Goal: Task Accomplishment & Management: Use online tool/utility

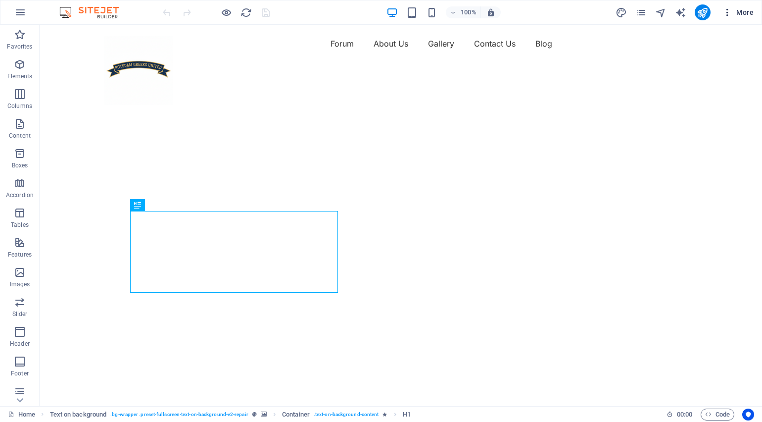
click at [743, 8] on span "More" at bounding box center [737, 12] width 31 height 10
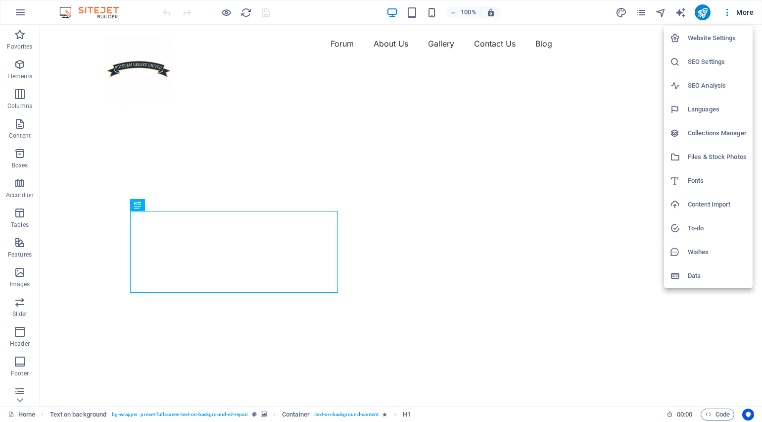
click at [725, 37] on h6 "Website Settings" at bounding box center [717, 38] width 59 height 12
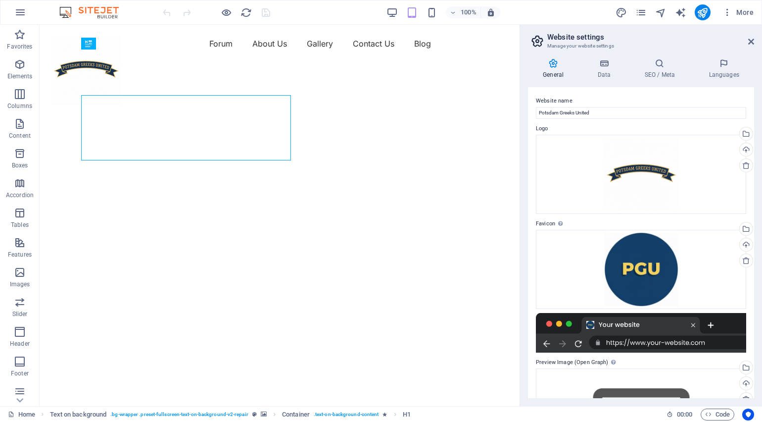
drag, startPoint x: 518, startPoint y: 176, endPoint x: 601, endPoint y: 176, distance: 83.6
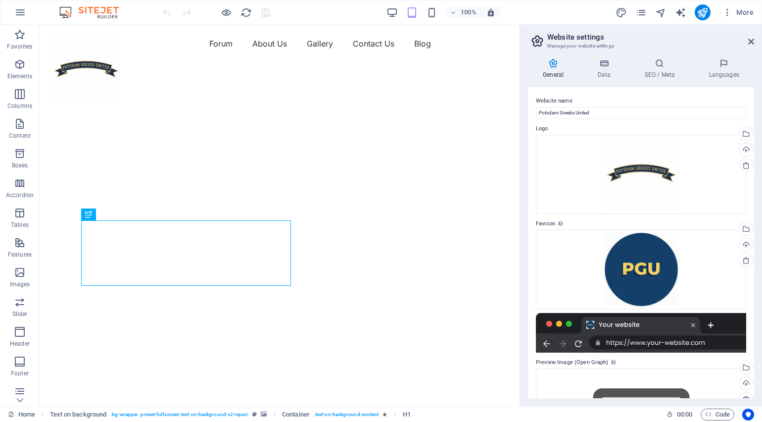
drag, startPoint x: 754, startPoint y: 291, endPoint x: 761, endPoint y: 308, distance: 17.9
click at [761, 308] on div "General Data SEO / Meta Languages Website name Potsdam Greeks United Logo Drag …" at bounding box center [641, 227] width 242 height 355
click at [606, 66] on icon at bounding box center [603, 63] width 43 height 10
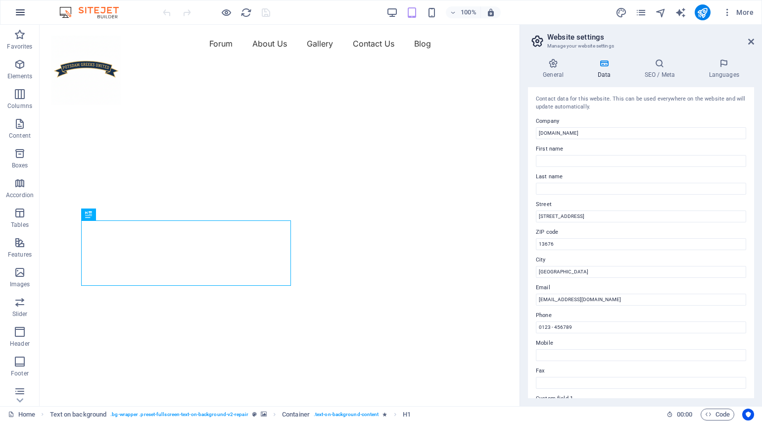
click at [24, 13] on icon "button" at bounding box center [20, 12] width 12 height 12
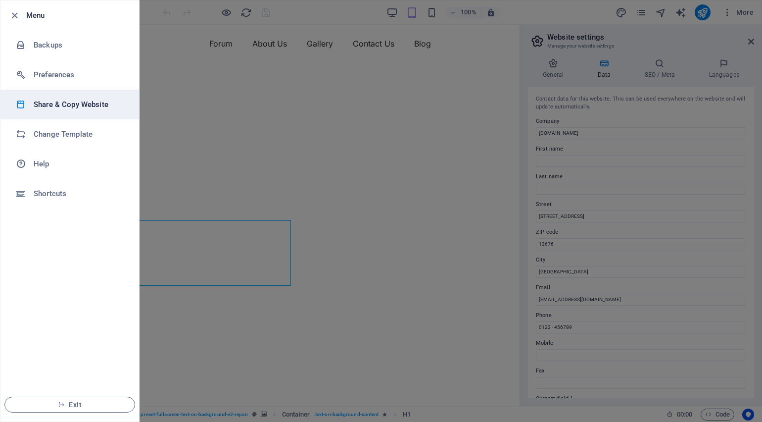
click at [47, 111] on li "Share & Copy Website" at bounding box center [69, 105] width 139 height 30
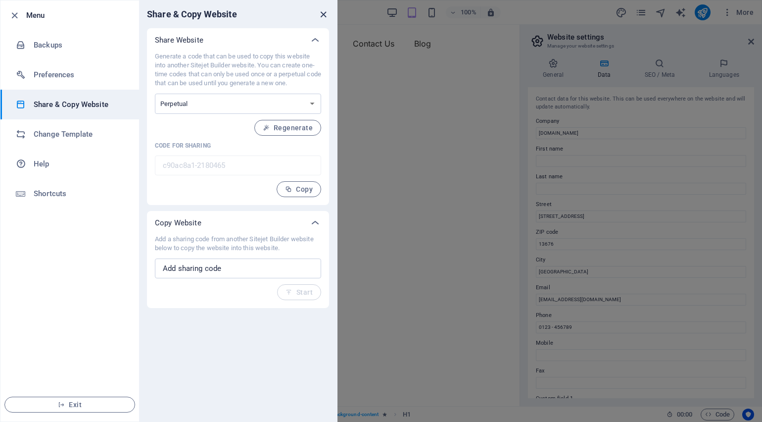
click at [326, 14] on icon "close" at bounding box center [323, 14] width 11 height 11
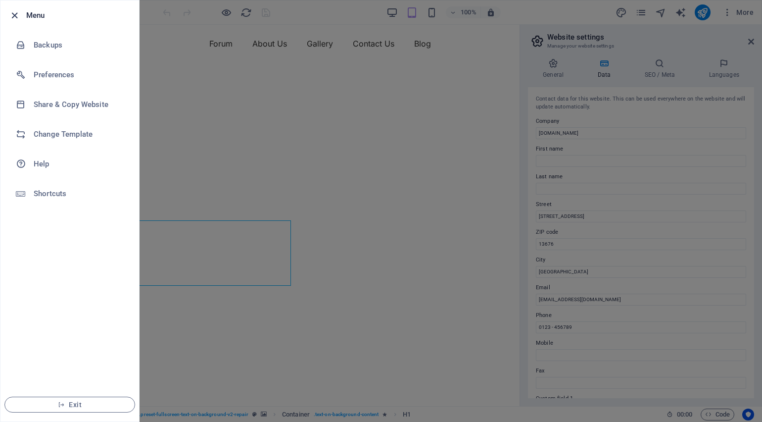
click at [13, 16] on icon "button" at bounding box center [14, 15] width 11 height 11
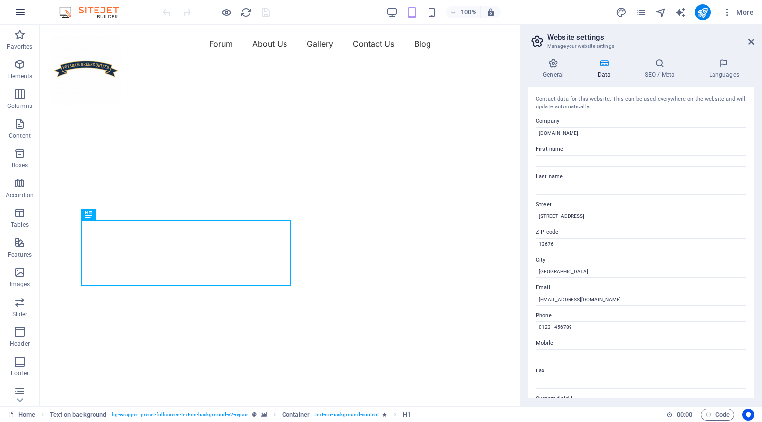
click at [21, 11] on icon "button" at bounding box center [20, 12] width 12 height 12
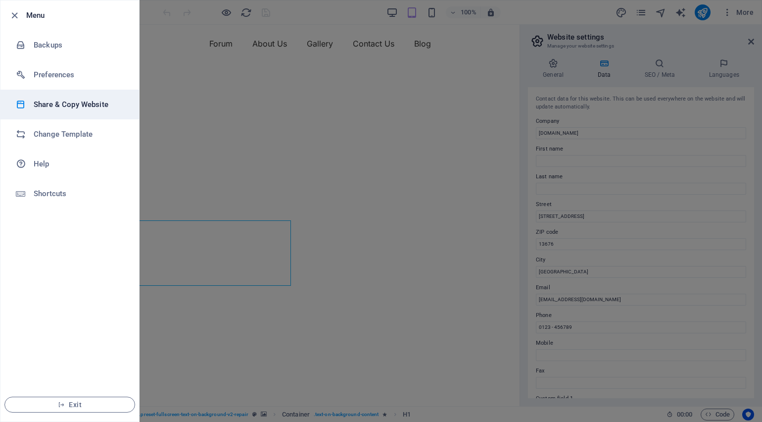
click at [50, 100] on h6 "Share & Copy Website" at bounding box center [80, 104] width 92 height 12
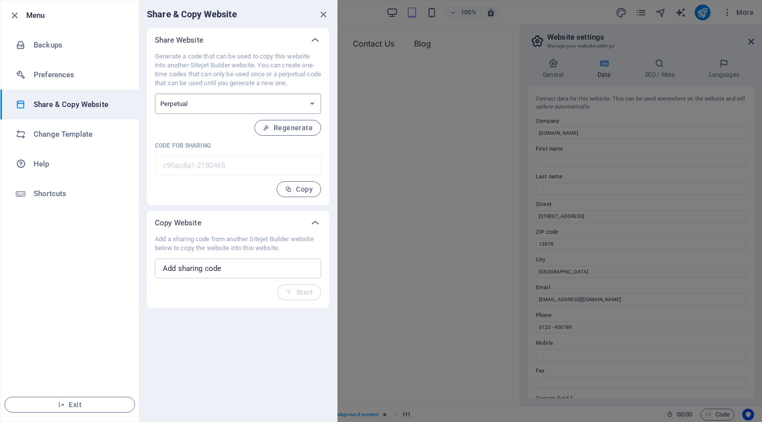
click at [313, 105] on select "One-time Perpetual" at bounding box center [238, 104] width 166 height 20
click at [323, 14] on icon "close" at bounding box center [323, 14] width 11 height 11
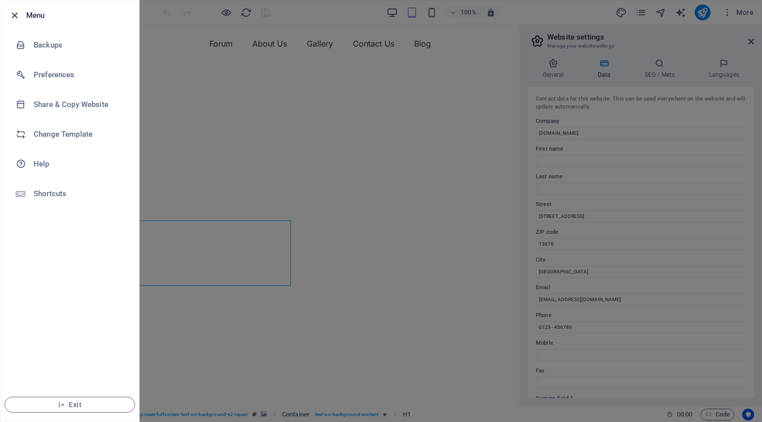
click at [14, 12] on icon "button" at bounding box center [14, 15] width 11 height 11
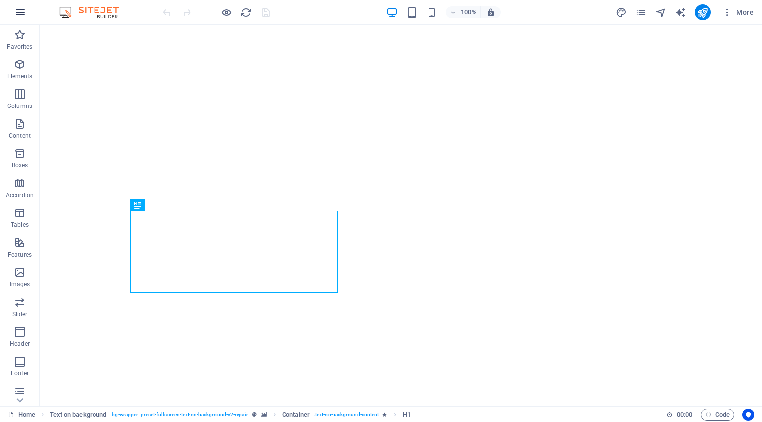
click at [18, 13] on icon "button" at bounding box center [20, 12] width 12 height 12
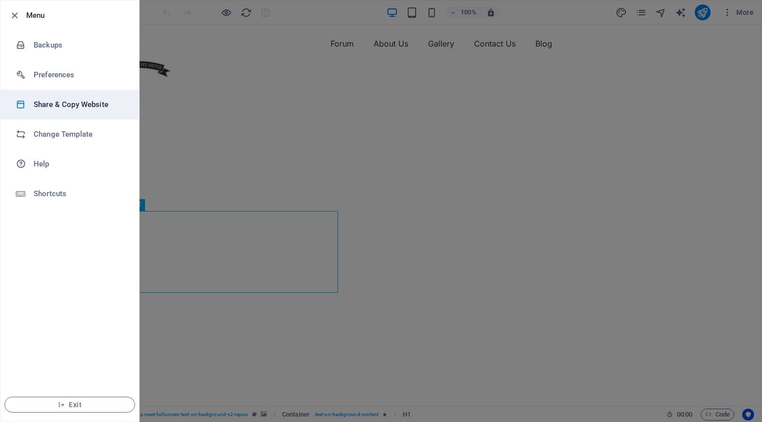
click at [39, 105] on h6 "Share & Copy Website" at bounding box center [80, 104] width 92 height 12
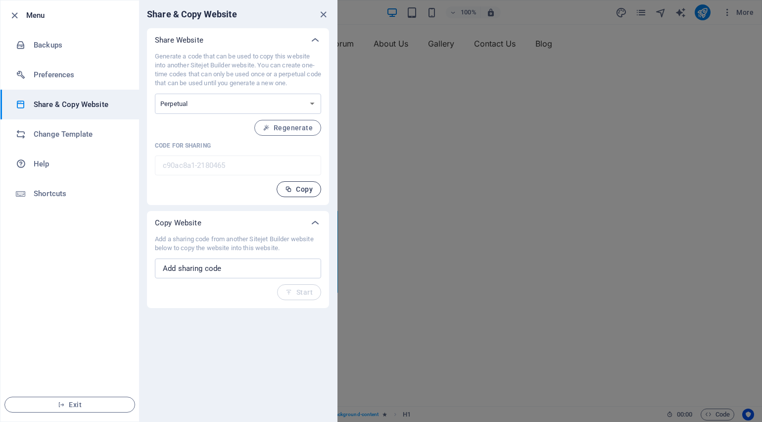
click at [300, 187] on span "Copy" at bounding box center [299, 189] width 28 height 8
click at [13, 15] on icon "button" at bounding box center [14, 15] width 11 height 11
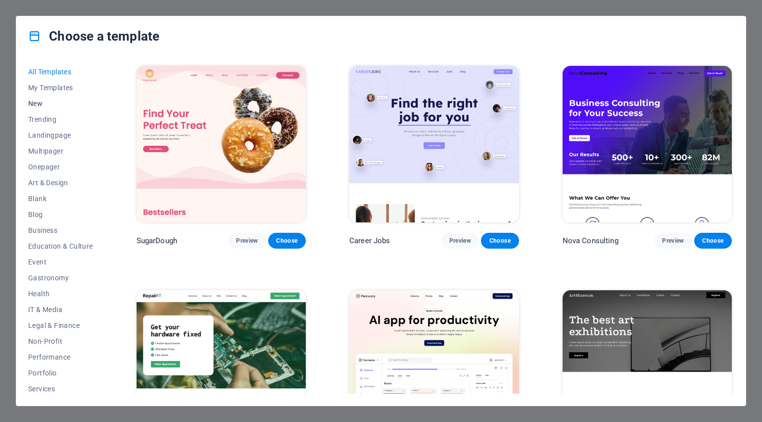
click at [40, 102] on span "New" at bounding box center [60, 103] width 65 height 8
click at [233, 344] on img at bounding box center [221, 368] width 169 height 156
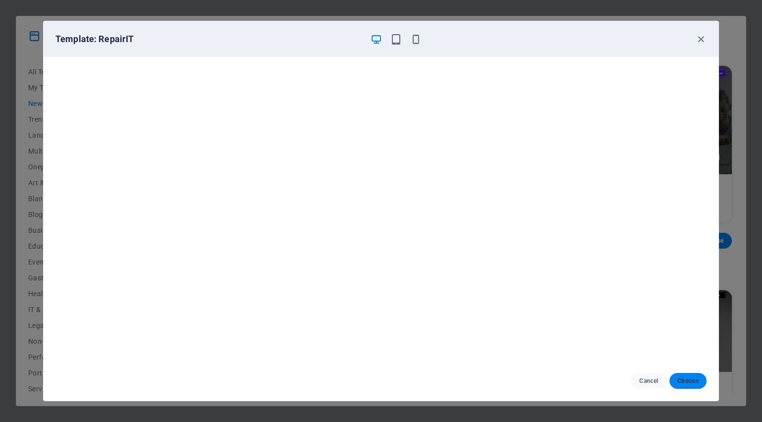
click at [692, 383] on span "Choose" at bounding box center [687, 381] width 21 height 8
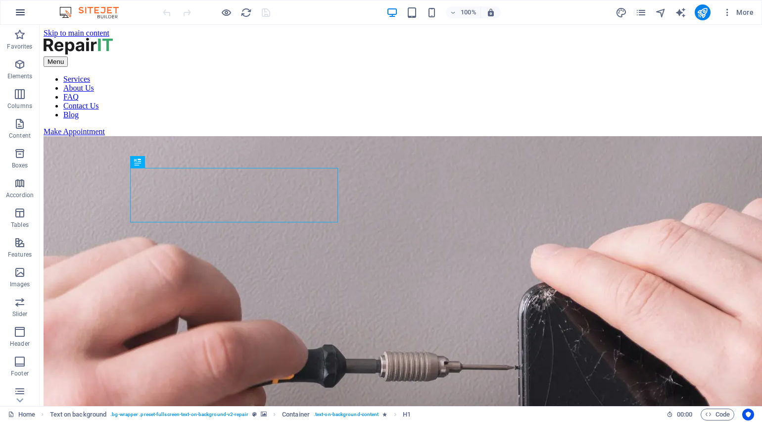
click at [19, 13] on icon "button" at bounding box center [20, 12] width 12 height 12
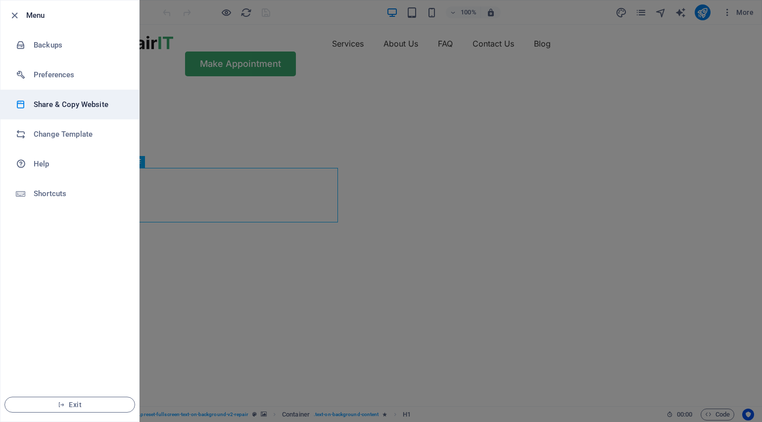
click at [42, 107] on h6 "Share & Copy Website" at bounding box center [80, 104] width 92 height 12
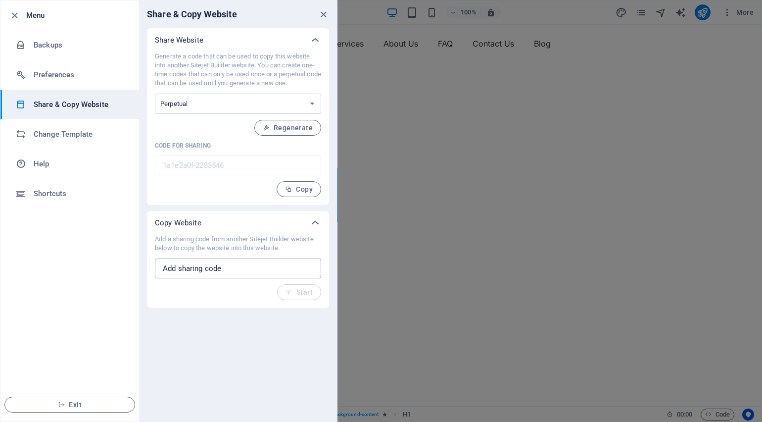
click at [237, 272] on input "text" at bounding box center [238, 268] width 166 height 20
paste input "c90ac8a1-2180465"
type input "c90ac8a1-2180465"
click at [291, 291] on icon "button" at bounding box center [288, 291] width 7 height 7
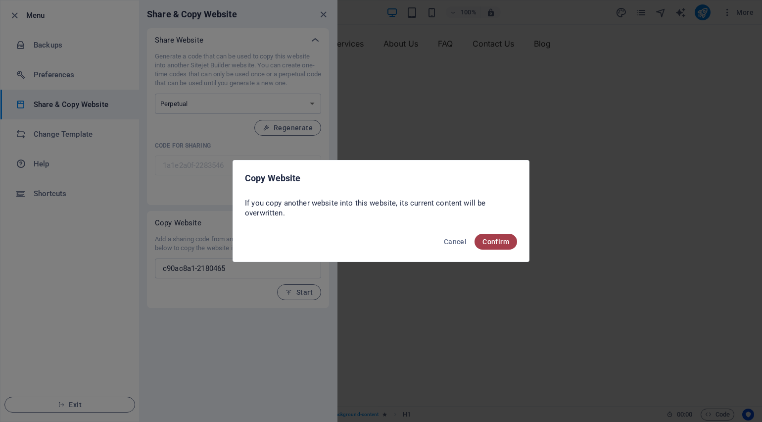
click at [488, 241] on span "Confirm" at bounding box center [495, 241] width 27 height 8
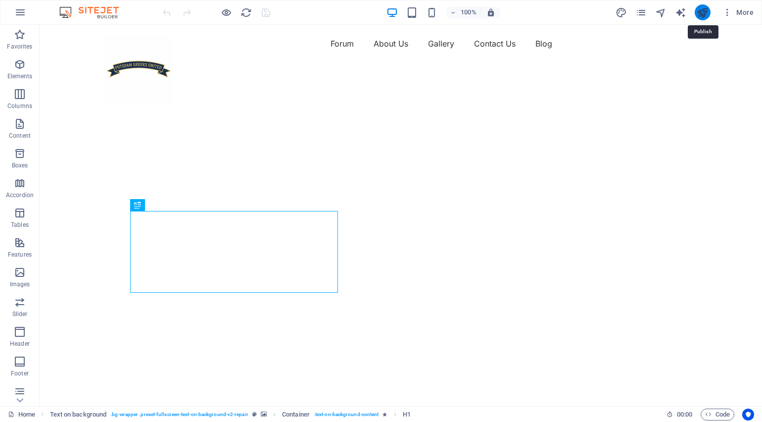
click at [701, 11] on icon "publish" at bounding box center [702, 12] width 11 height 11
